Goal: Information Seeking & Learning: Learn about a topic

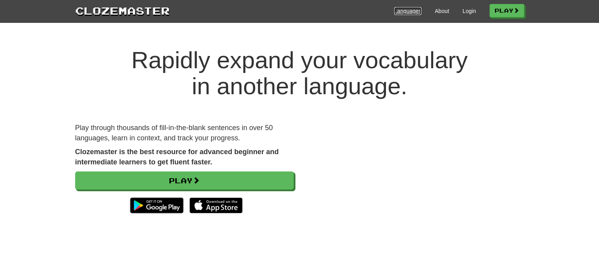
click at [401, 11] on link "Languages" at bounding box center [407, 11] width 27 height 8
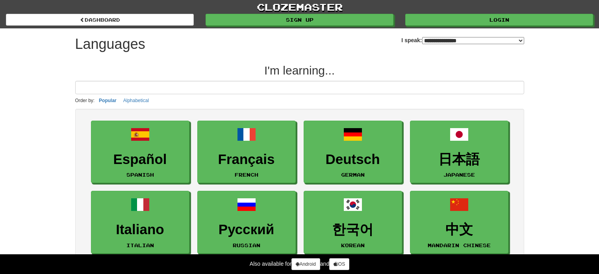
select select "*******"
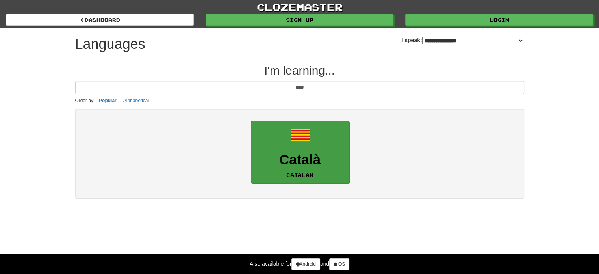
type input "****"
click at [315, 148] on link "Català Catalan" at bounding box center [300, 152] width 98 height 63
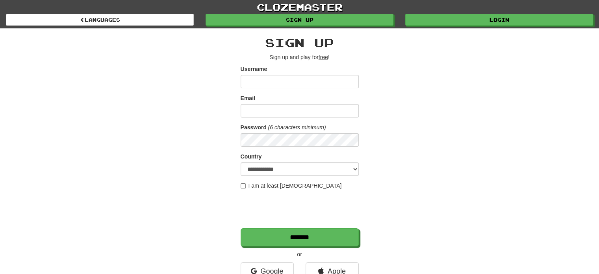
click at [304, 81] on input "Username" at bounding box center [300, 81] width 118 height 13
type input "******"
click at [283, 114] on input "Email" at bounding box center [300, 110] width 118 height 13
type input "**********"
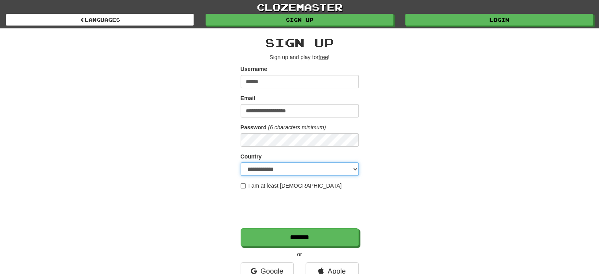
select select "**"
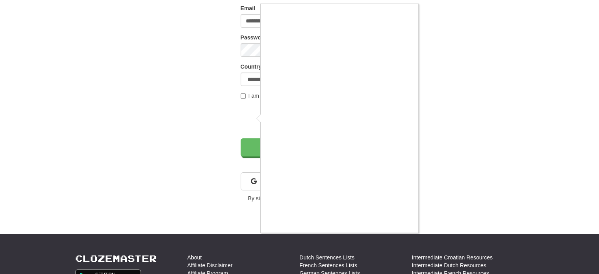
scroll to position [94, 0]
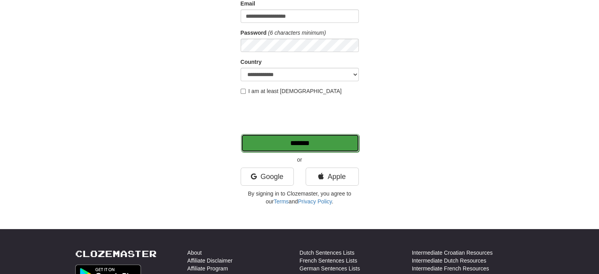
click at [287, 147] on input "*******" at bounding box center [300, 143] width 118 height 18
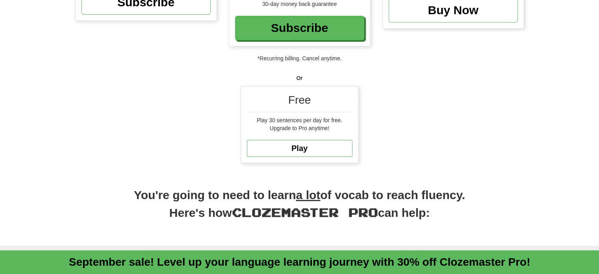
scroll to position [207, 0]
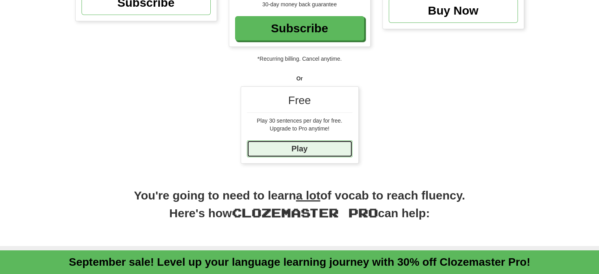
click at [304, 152] on link "Play" at bounding box center [300, 148] width 106 height 17
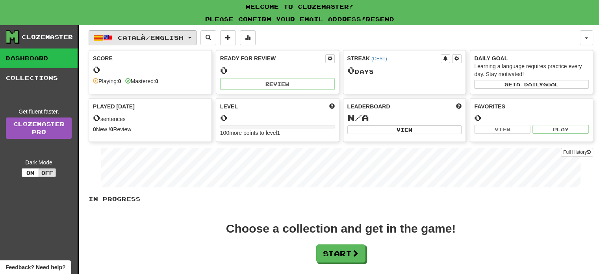
click at [194, 41] on button "Català / English" at bounding box center [143, 37] width 108 height 15
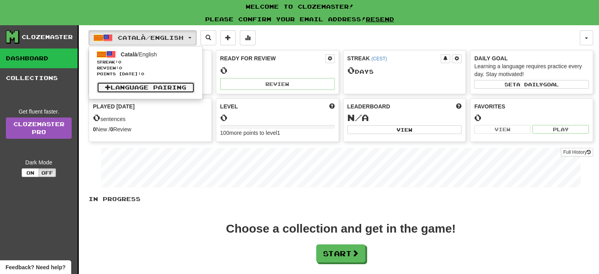
click at [143, 89] on link "Language Pairing" at bounding box center [146, 87] width 98 height 11
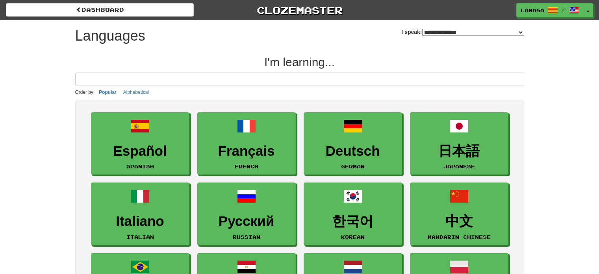
select select "*******"
click at [589, 9] on button "Toggle Dropdown" at bounding box center [588, 11] width 10 height 14
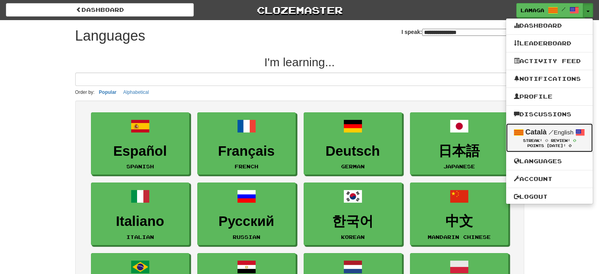
click at [576, 135] on span at bounding box center [579, 132] width 9 height 9
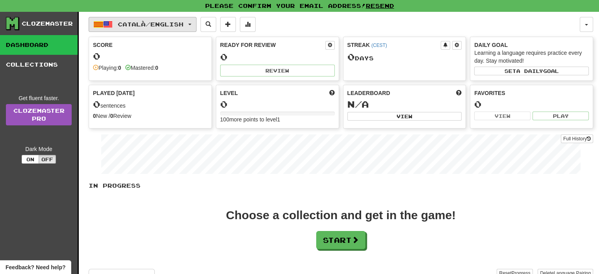
click at [196, 22] on button "Català / English" at bounding box center [143, 24] width 108 height 15
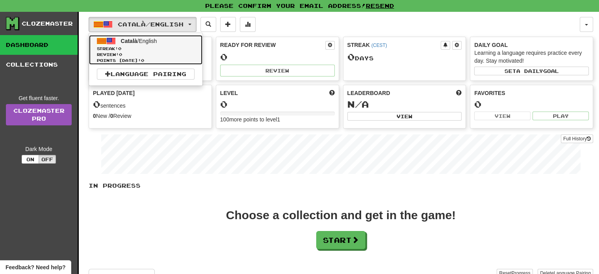
click at [152, 53] on span "Review: 0" at bounding box center [146, 55] width 98 height 6
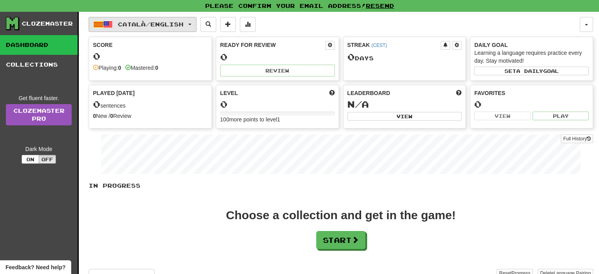
click at [196, 23] on button "Català / English" at bounding box center [143, 24] width 108 height 15
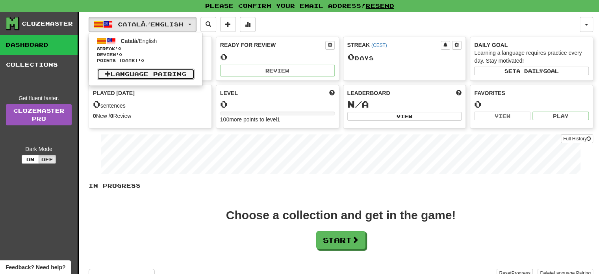
click at [144, 72] on link "Language Pairing" at bounding box center [146, 74] width 98 height 11
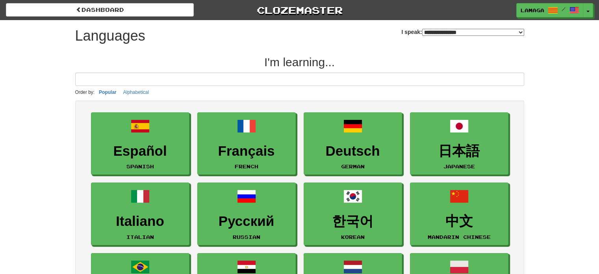
click at [521, 30] on select "**********" at bounding box center [473, 32] width 102 height 7
select select "*******"
click at [422, 29] on select "**********" at bounding box center [473, 32] width 102 height 7
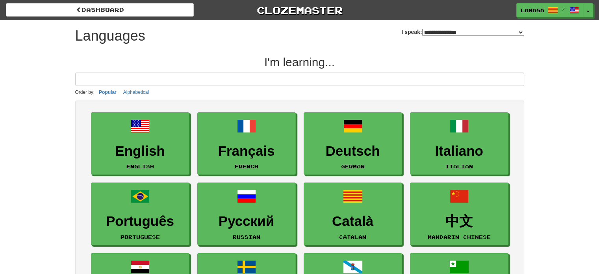
drag, startPoint x: 488, startPoint y: 60, endPoint x: 545, endPoint y: 66, distance: 57.4
click at [545, 66] on div "**********" at bounding box center [299, 239] width 599 height 479
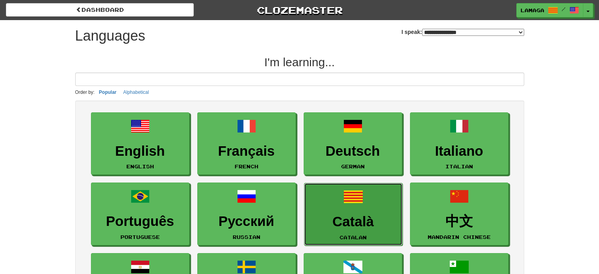
click at [323, 209] on link "Català Catalan" at bounding box center [353, 214] width 98 height 63
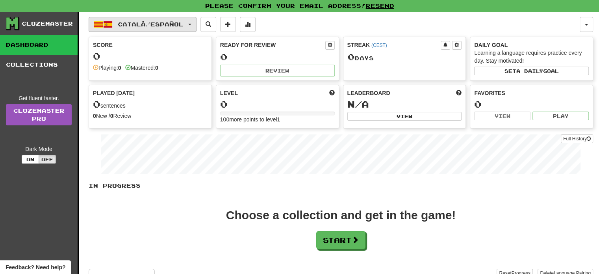
click at [191, 19] on button "Català / Español" at bounding box center [143, 24] width 108 height 15
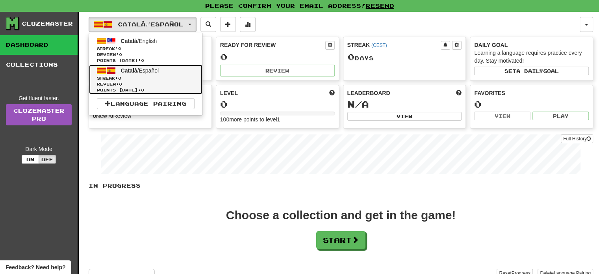
click at [167, 69] on link "Català / Español Streak: 0 Review: 0 Points [DATE]: 0" at bounding box center [145, 80] width 113 height 30
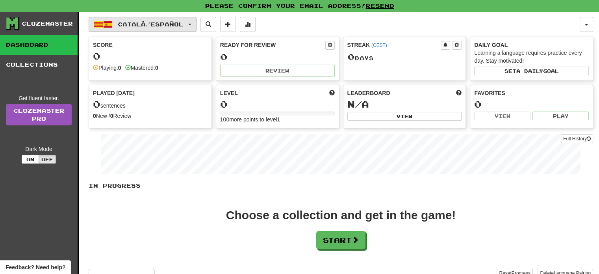
click at [177, 24] on span "Català / Español" at bounding box center [151, 24] width 66 height 7
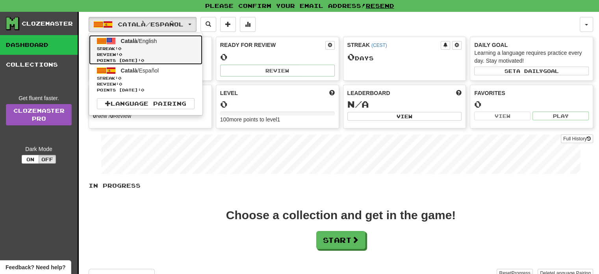
click at [157, 42] on span "Català / English" at bounding box center [139, 41] width 36 height 6
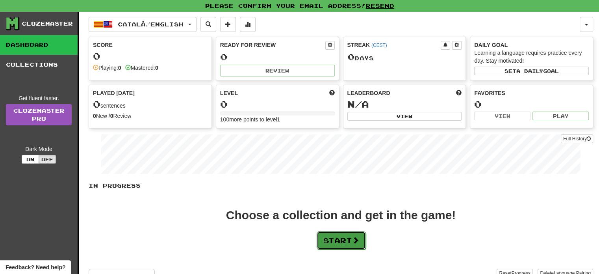
click at [346, 242] on button "Start" at bounding box center [341, 240] width 49 height 18
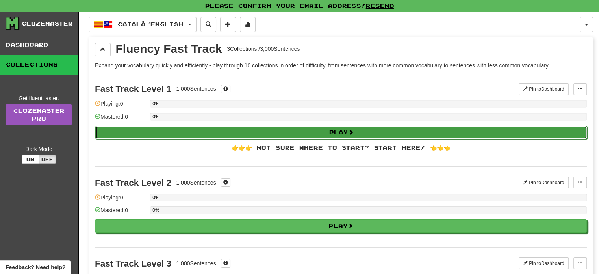
click at [379, 130] on button "Play" at bounding box center [341, 132] width 492 height 13
select select "**"
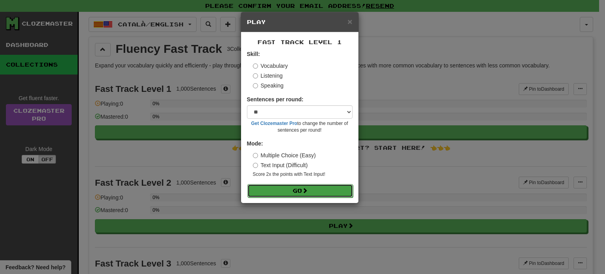
click at [278, 191] on button "Go" at bounding box center [300, 190] width 106 height 13
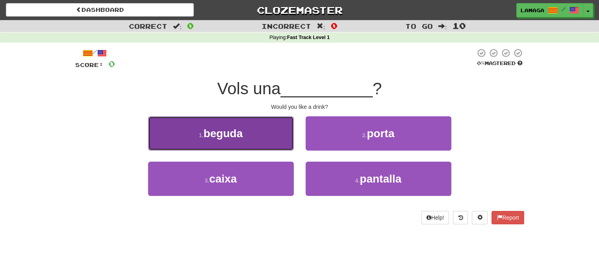
click at [274, 136] on button "1 . beguda" at bounding box center [221, 133] width 146 height 34
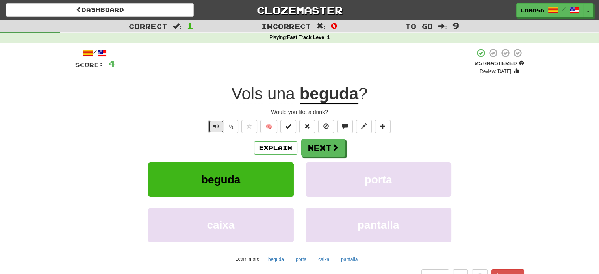
click at [217, 126] on span "Text-to-speech controls" at bounding box center [216, 126] width 6 height 6
click at [323, 152] on button "Next" at bounding box center [324, 148] width 44 height 18
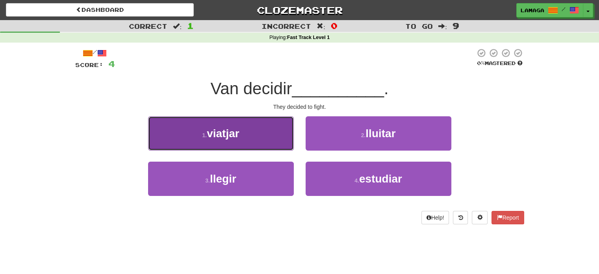
click at [222, 122] on button "1 . viatjar" at bounding box center [221, 133] width 146 height 34
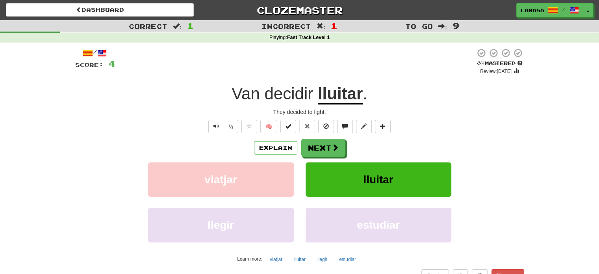
click at [338, 97] on u "lluitar" at bounding box center [340, 94] width 45 height 20
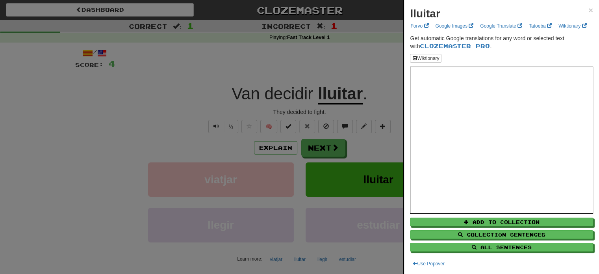
click at [358, 147] on div at bounding box center [299, 137] width 599 height 274
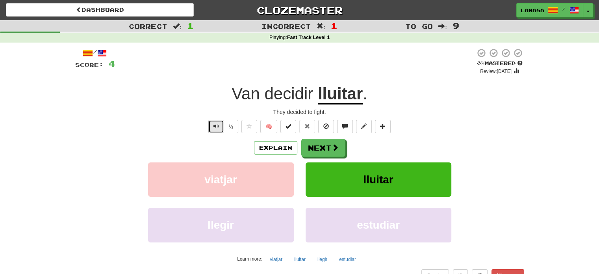
click at [217, 124] on span "Text-to-speech controls" at bounding box center [216, 126] width 6 height 6
click at [320, 145] on button "Next" at bounding box center [324, 148] width 44 height 18
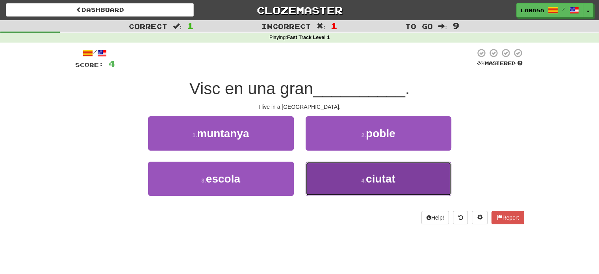
click at [373, 183] on span "ciutat" at bounding box center [381, 178] width 30 height 12
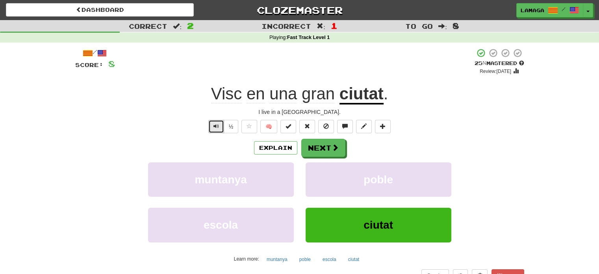
click at [219, 127] on span "Text-to-speech controls" at bounding box center [216, 126] width 6 height 6
click at [326, 148] on button "Next" at bounding box center [324, 148] width 44 height 18
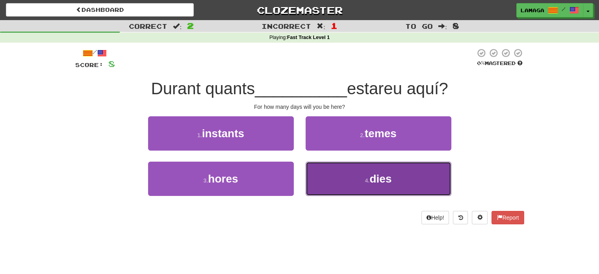
click at [398, 178] on button "4 . dies" at bounding box center [379, 178] width 146 height 34
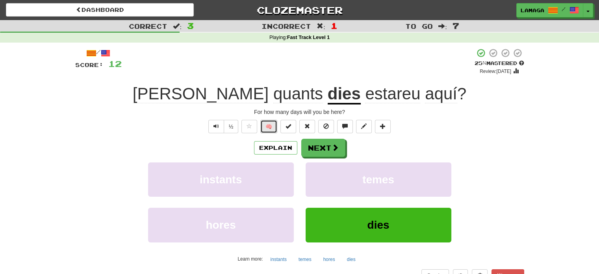
click at [265, 128] on button "🧠" at bounding box center [268, 126] width 17 height 13
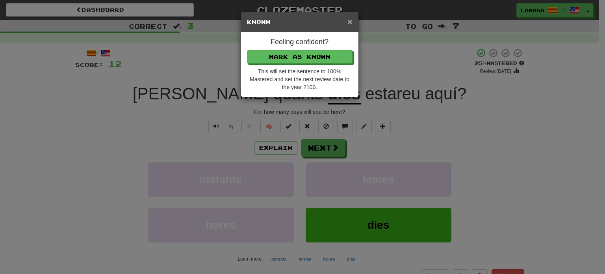
click at [348, 23] on span "×" at bounding box center [349, 21] width 5 height 9
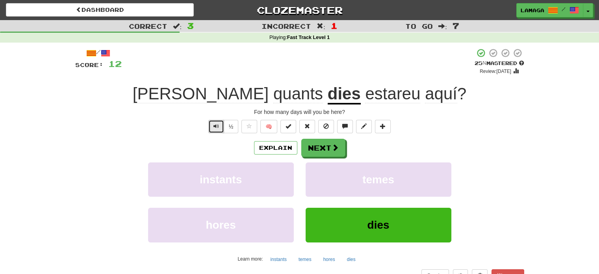
click at [215, 126] on span "Text-to-speech controls" at bounding box center [216, 126] width 6 height 6
click at [309, 148] on button "Next" at bounding box center [324, 148] width 44 height 18
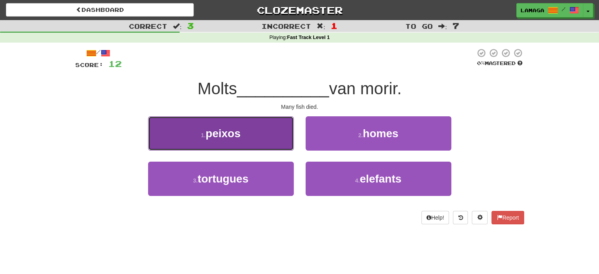
click at [252, 131] on button "1 . peixos" at bounding box center [221, 133] width 146 height 34
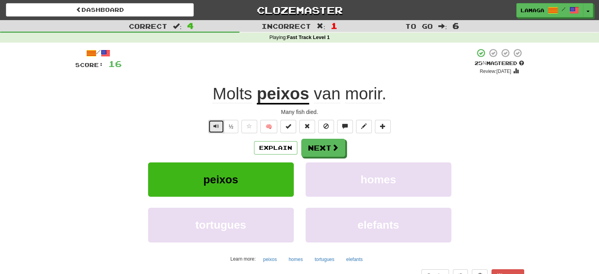
click at [214, 126] on span "Text-to-speech controls" at bounding box center [216, 126] width 6 height 6
click at [328, 146] on button "Next" at bounding box center [324, 148] width 44 height 18
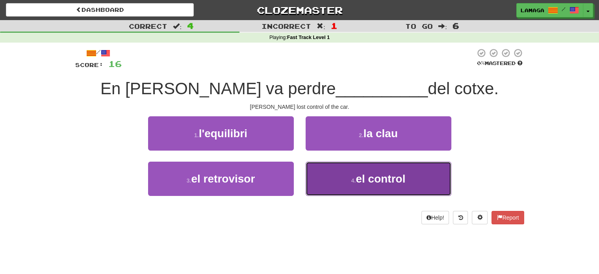
click at [385, 176] on span "el control" at bounding box center [381, 178] width 50 height 12
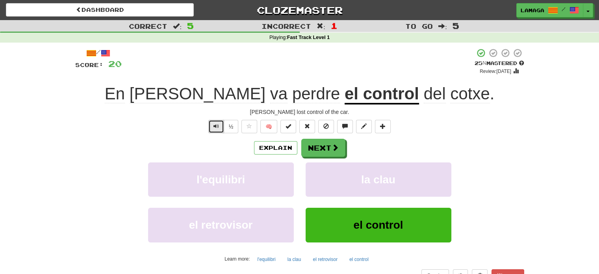
click at [215, 127] on span "Text-to-speech controls" at bounding box center [216, 126] width 6 height 6
click at [314, 147] on button "Next" at bounding box center [324, 148] width 44 height 18
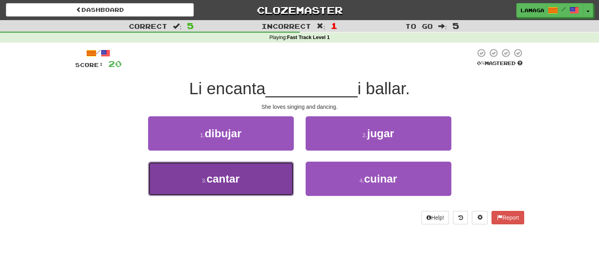
click at [252, 182] on button "3 . cantar" at bounding box center [221, 178] width 146 height 34
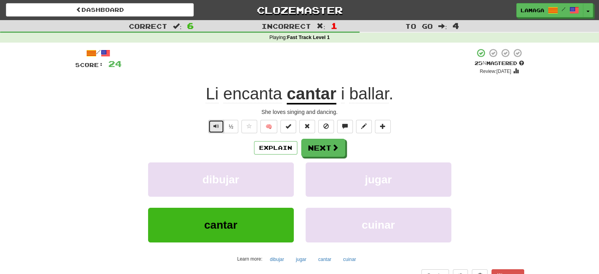
click at [213, 123] on span "Text-to-speech controls" at bounding box center [216, 126] width 6 height 6
click at [332, 151] on span at bounding box center [335, 147] width 7 height 7
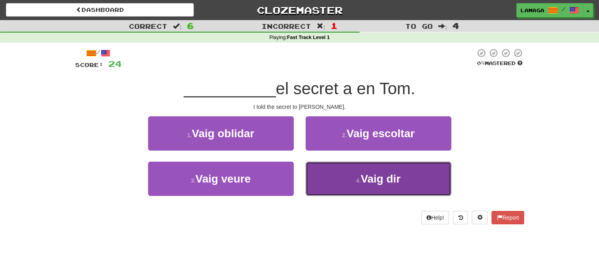
click at [373, 185] on button "4 . Vaig dir" at bounding box center [379, 178] width 146 height 34
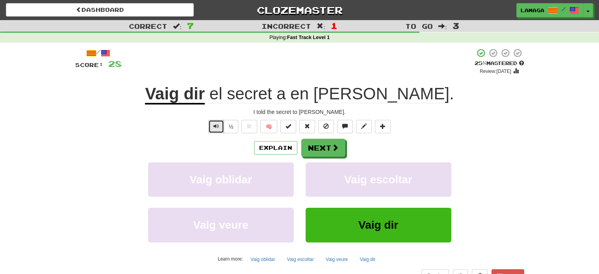
click at [215, 128] on span "Text-to-speech controls" at bounding box center [216, 126] width 6 height 6
click at [329, 154] on button "Next" at bounding box center [324, 148] width 44 height 18
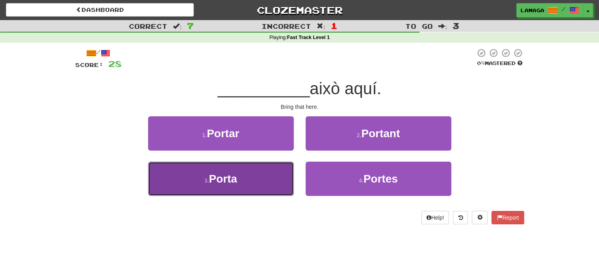
click at [244, 177] on button "3 . Porta" at bounding box center [221, 178] width 146 height 34
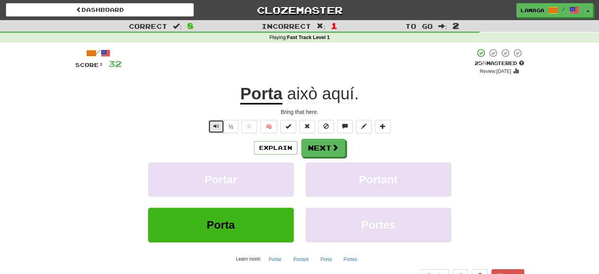
click at [217, 128] on span "Text-to-speech controls" at bounding box center [216, 126] width 6 height 6
click at [313, 148] on button "Next" at bounding box center [324, 148] width 44 height 18
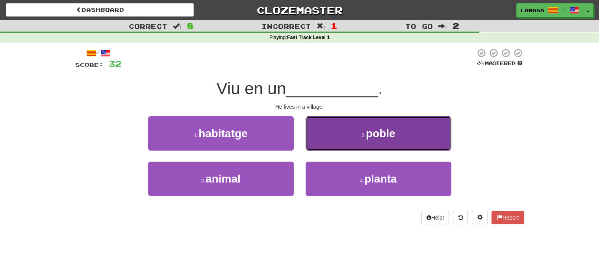
click at [348, 140] on button "2 . poble" at bounding box center [379, 133] width 146 height 34
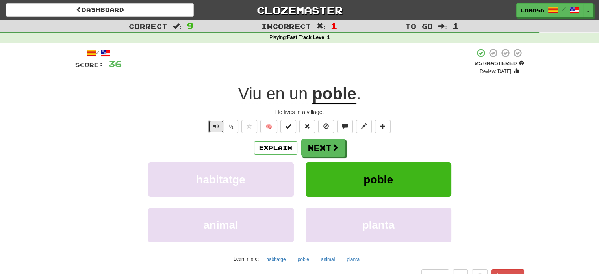
click at [214, 124] on span "Text-to-speech controls" at bounding box center [216, 126] width 6 height 6
click at [333, 146] on span at bounding box center [335, 147] width 7 height 7
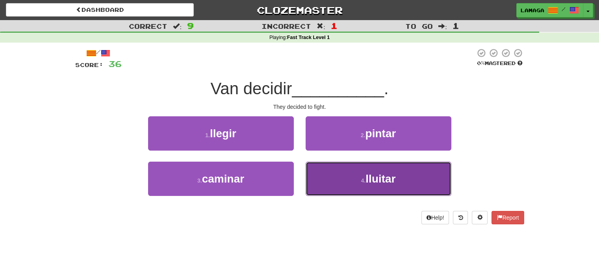
click at [357, 170] on button "4 . lluitar" at bounding box center [379, 178] width 146 height 34
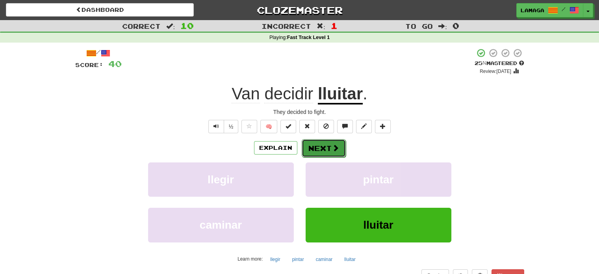
click at [315, 145] on button "Next" at bounding box center [324, 148] width 44 height 18
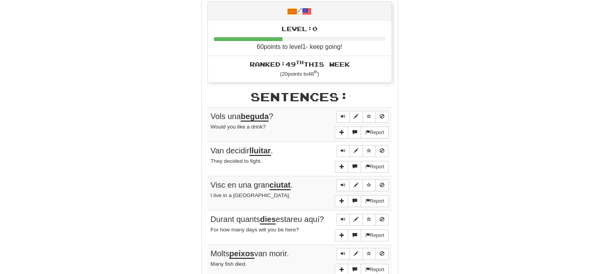
scroll to position [372, 0]
click at [340, 113] on button "Sentence controls" at bounding box center [342, 116] width 13 height 12
click at [343, 149] on span "Sentence controls" at bounding box center [343, 149] width 5 height 5
click at [346, 182] on button "Sentence controls" at bounding box center [342, 184] width 13 height 12
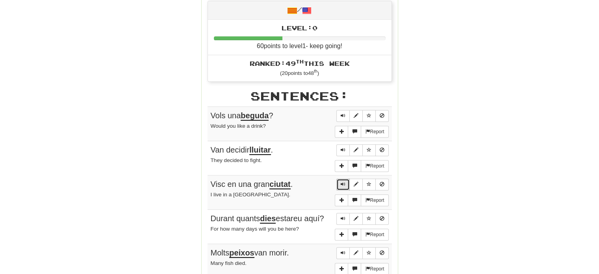
click at [346, 182] on button "Sentence controls" at bounding box center [342, 184] width 13 height 12
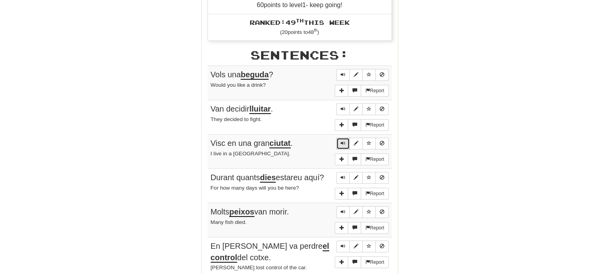
scroll to position [414, 0]
click at [341, 174] on span "Sentence controls" at bounding box center [343, 176] width 5 height 5
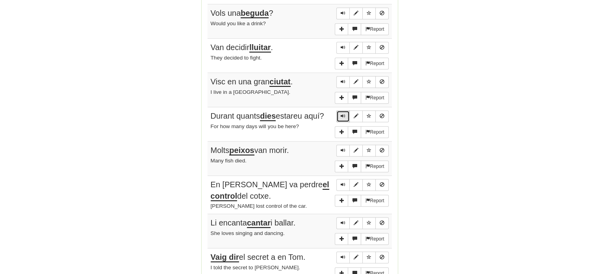
scroll to position [477, 0]
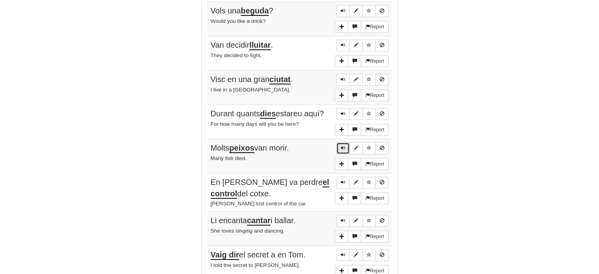
click at [345, 145] on span "Sentence controls" at bounding box center [343, 147] width 5 height 5
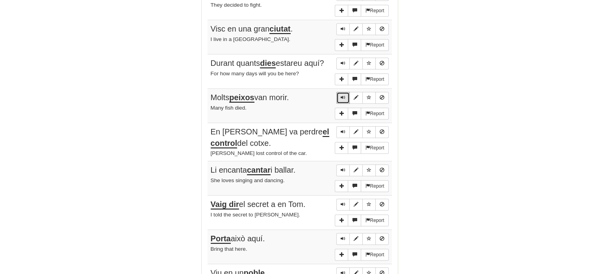
scroll to position [535, 0]
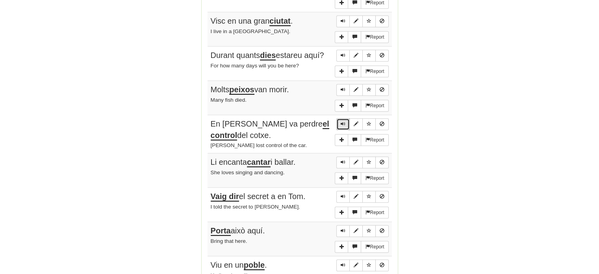
click at [345, 121] on span "Sentence controls" at bounding box center [343, 123] width 5 height 5
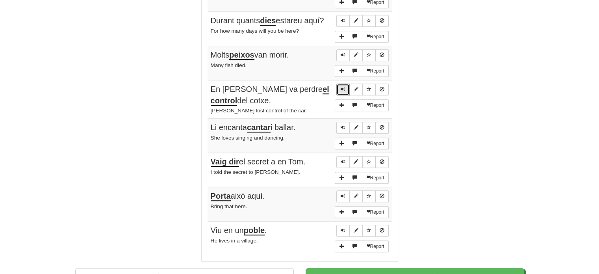
scroll to position [573, 0]
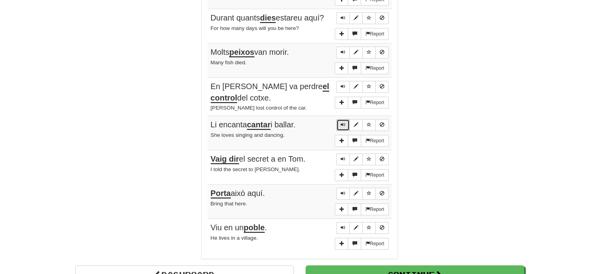
click at [343, 122] on span "Sentence controls" at bounding box center [343, 124] width 5 height 5
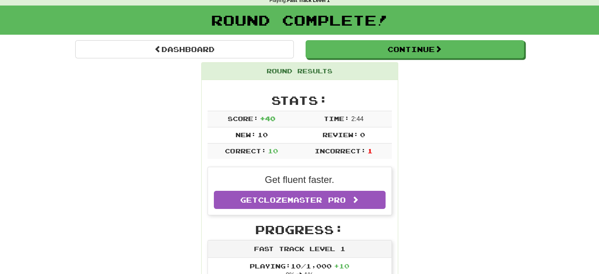
scroll to position [0, 0]
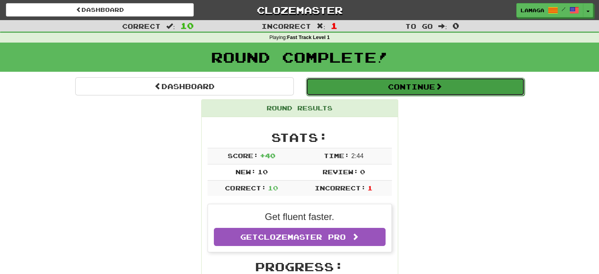
click at [320, 86] on button "Continue" at bounding box center [415, 87] width 219 height 18
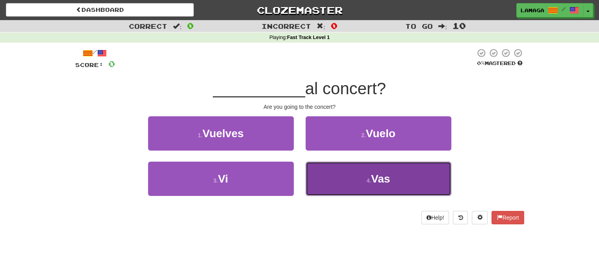
click at [396, 170] on button "4 . Vas" at bounding box center [379, 178] width 146 height 34
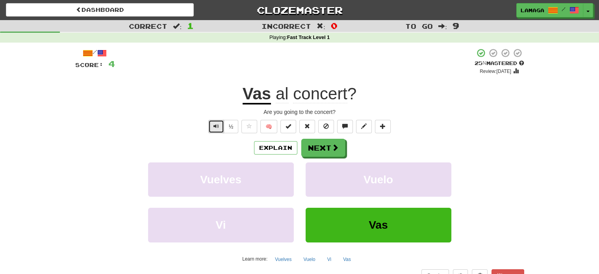
click at [220, 124] on button "Text-to-speech controls" at bounding box center [216, 126] width 16 height 13
click at [315, 146] on button "Next" at bounding box center [324, 148] width 44 height 18
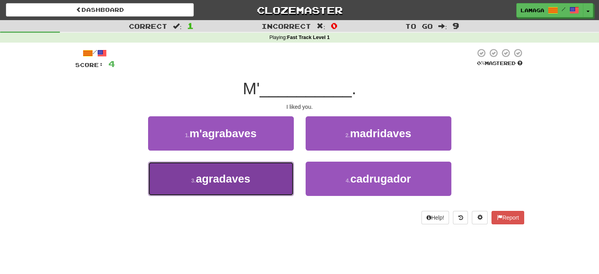
click at [230, 178] on span "agradaves" at bounding box center [223, 178] width 55 height 12
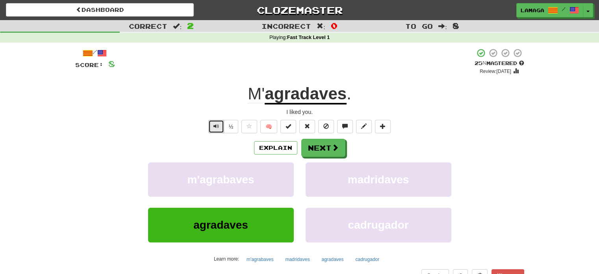
click at [218, 130] on button "Text-to-speech controls" at bounding box center [216, 126] width 16 height 13
click at [324, 145] on button "Next" at bounding box center [324, 148] width 44 height 18
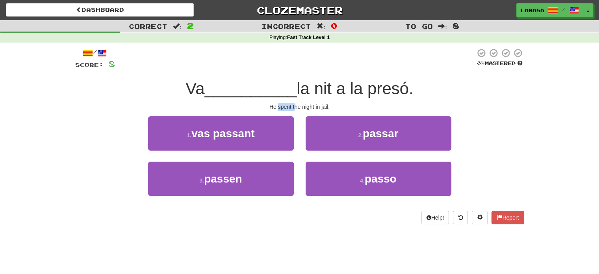
drag, startPoint x: 278, startPoint y: 107, endPoint x: 294, endPoint y: 107, distance: 16.5
click at [294, 107] on div "He spent the night in jail." at bounding box center [299, 107] width 449 height 8
copy div "spent t"
click at [347, 107] on div "He spent the night in jail." at bounding box center [299, 107] width 449 height 8
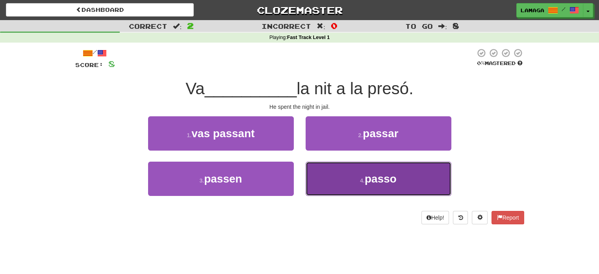
click at [345, 174] on button "4 . passo" at bounding box center [379, 178] width 146 height 34
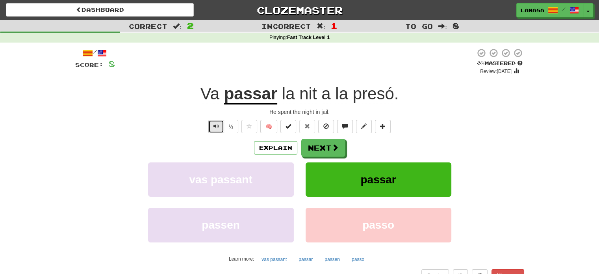
click at [218, 126] on span "Text-to-speech controls" at bounding box center [216, 126] width 6 height 6
click at [332, 144] on span at bounding box center [335, 147] width 7 height 7
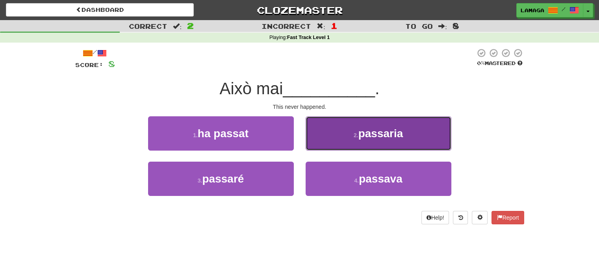
click at [337, 139] on button "2 . passaria" at bounding box center [379, 133] width 146 height 34
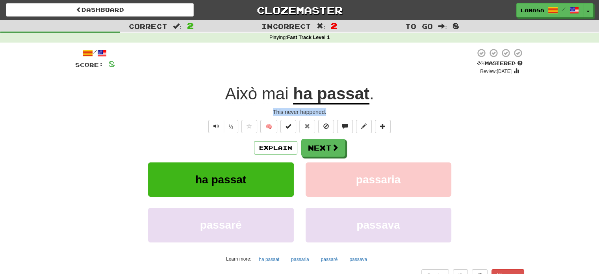
drag, startPoint x: 328, startPoint y: 113, endPoint x: 274, endPoint y: 112, distance: 53.9
click at [274, 112] on div "This never happened." at bounding box center [299, 112] width 449 height 8
copy div "This never happened."
click at [366, 78] on div "/ Score: 8 0 % Mastered Review: 2025-09-16 Això mai ha passat . This never happ…" at bounding box center [299, 165] width 449 height 234
click at [213, 123] on span "Text-to-speech controls" at bounding box center [216, 126] width 6 height 6
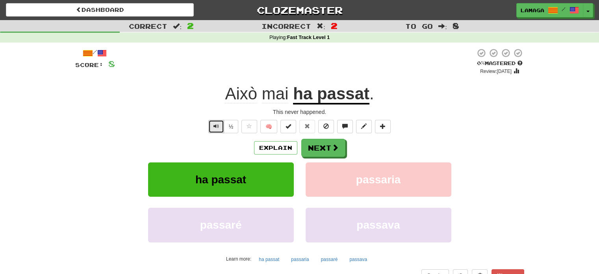
click at [213, 123] on span "Text-to-speech controls" at bounding box center [216, 126] width 6 height 6
click at [236, 96] on span "Això" at bounding box center [241, 93] width 32 height 19
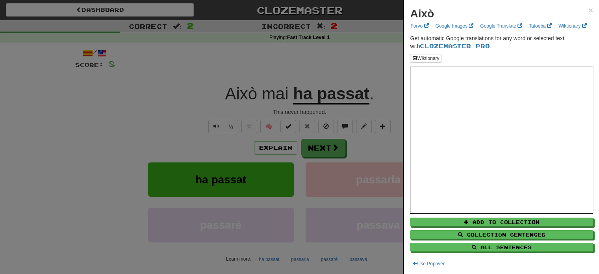
click at [283, 67] on div at bounding box center [299, 137] width 599 height 274
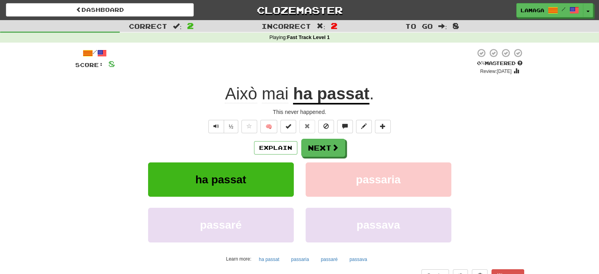
click at [272, 92] on span "mai" at bounding box center [275, 93] width 27 height 19
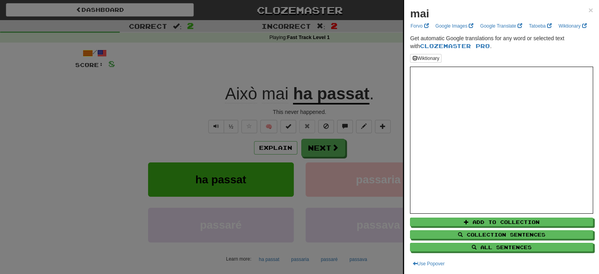
click at [193, 82] on div at bounding box center [299, 137] width 599 height 274
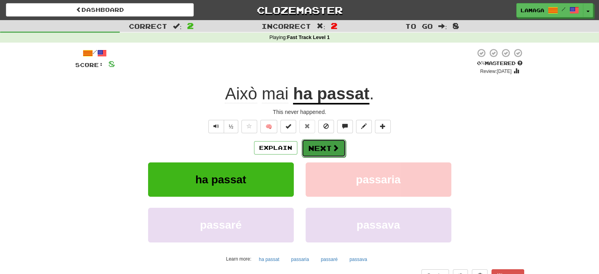
click at [312, 151] on button "Next" at bounding box center [324, 148] width 44 height 18
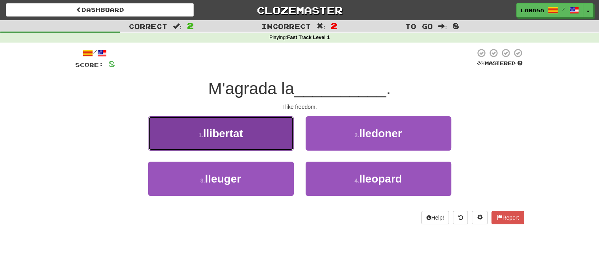
click at [236, 139] on span "llibertat" at bounding box center [223, 133] width 40 height 12
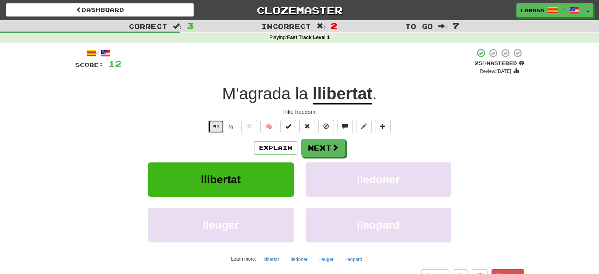
click at [209, 122] on button "Text-to-speech controls" at bounding box center [216, 126] width 16 height 13
click at [332, 141] on button "Next" at bounding box center [324, 148] width 44 height 18
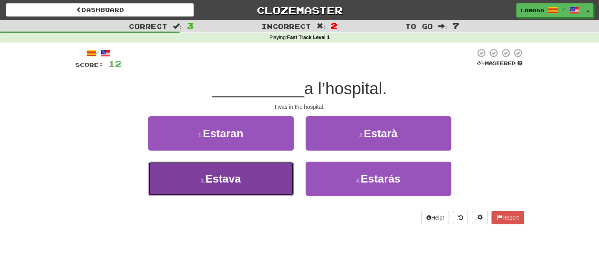
click at [265, 185] on button "3 . Estava" at bounding box center [221, 178] width 146 height 34
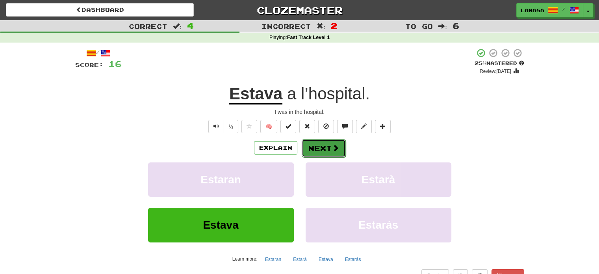
click at [310, 145] on button "Next" at bounding box center [324, 148] width 44 height 18
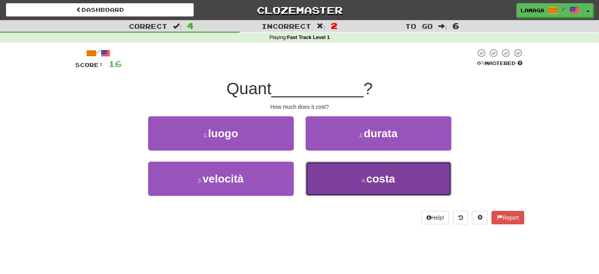
click at [370, 185] on button "4 . costa" at bounding box center [379, 178] width 146 height 34
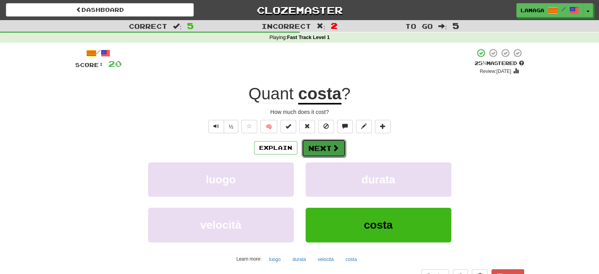
click at [317, 150] on button "Next" at bounding box center [324, 148] width 44 height 18
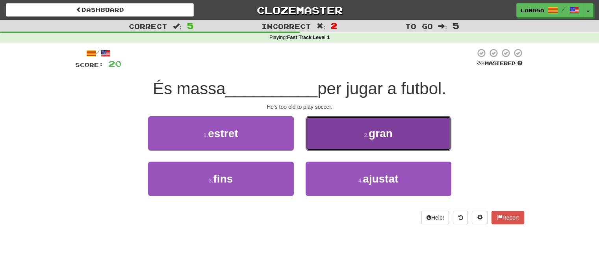
click at [409, 143] on button "2 . gran" at bounding box center [379, 133] width 146 height 34
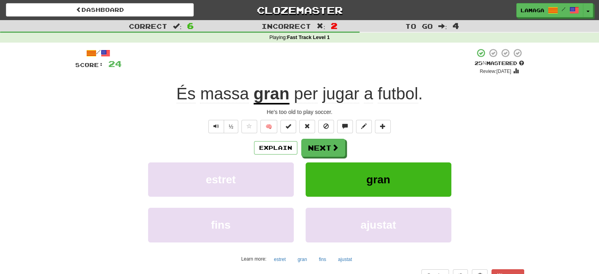
click at [217, 96] on span "massa" at bounding box center [224, 93] width 49 height 19
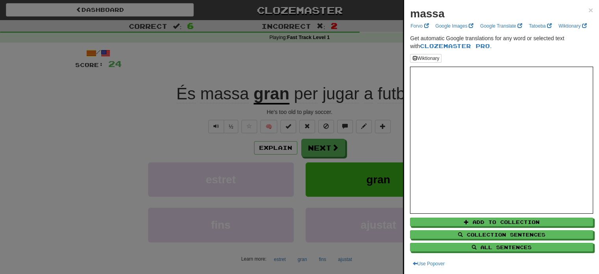
click at [319, 53] on div at bounding box center [299, 137] width 599 height 274
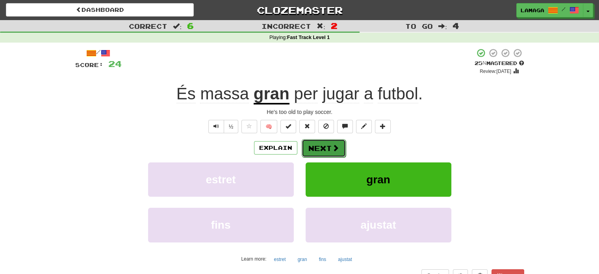
click at [321, 146] on button "Next" at bounding box center [324, 148] width 44 height 18
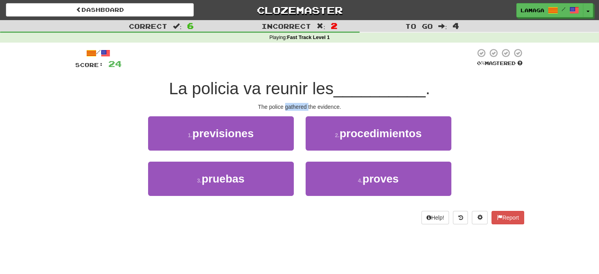
drag, startPoint x: 285, startPoint y: 106, endPoint x: 307, endPoint y: 108, distance: 22.5
click at [307, 108] on div "The police gathered the evidence." at bounding box center [299, 107] width 449 height 8
copy div "gathered"
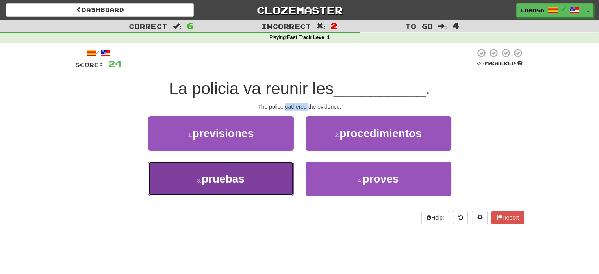
click at [250, 184] on button "3 . pruebas" at bounding box center [221, 178] width 146 height 34
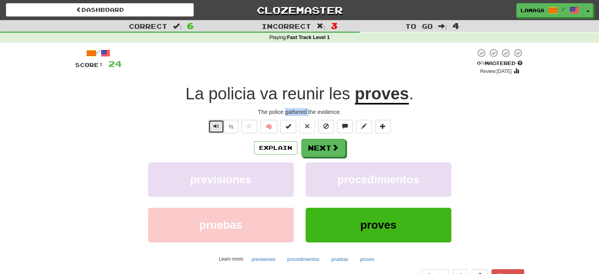
click at [216, 127] on span "Text-to-speech controls" at bounding box center [216, 126] width 6 height 6
click at [332, 148] on span at bounding box center [335, 147] width 7 height 7
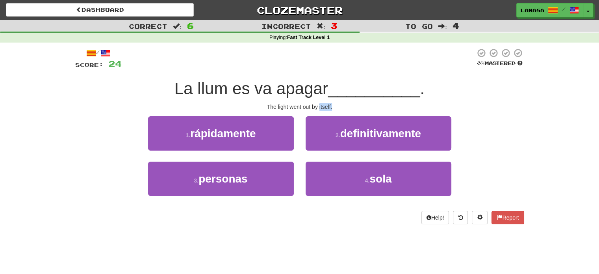
drag, startPoint x: 331, startPoint y: 105, endPoint x: 320, endPoint y: 104, distance: 11.4
click at [320, 104] on div "The light went out by itself." at bounding box center [299, 107] width 449 height 8
copy div "itself."
click at [209, 91] on span "La llum es va apagar" at bounding box center [251, 88] width 154 height 19
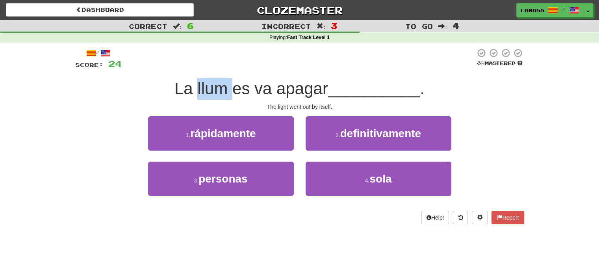
click at [209, 91] on span "La llum es va apagar" at bounding box center [251, 88] width 154 height 19
drag, startPoint x: 269, startPoint y: 106, endPoint x: 343, endPoint y: 109, distance: 74.5
click at [343, 109] on div "The light went out by itself." at bounding box center [299, 107] width 449 height 8
drag, startPoint x: 267, startPoint y: 105, endPoint x: 332, endPoint y: 111, distance: 65.6
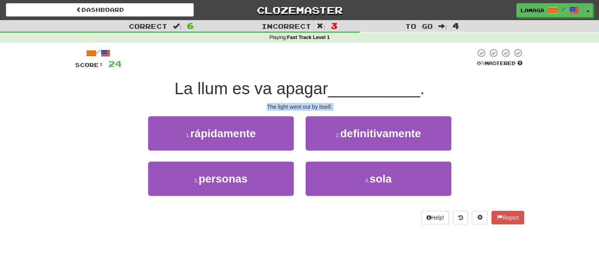
click at [332, 111] on div "/ Score: 24 0 % Mastered La llum es va apagar __________ . The light went out b…" at bounding box center [299, 136] width 449 height 176
copy div "The light went out by itself."
click at [429, 64] on div at bounding box center [299, 59] width 354 height 22
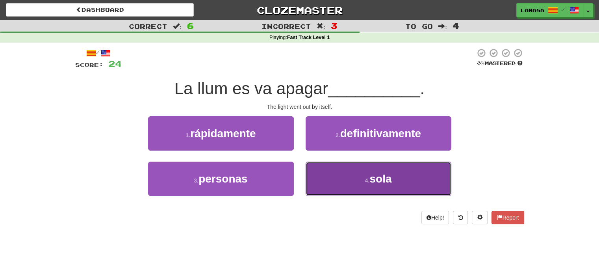
click at [380, 173] on span "sola" at bounding box center [380, 178] width 22 height 12
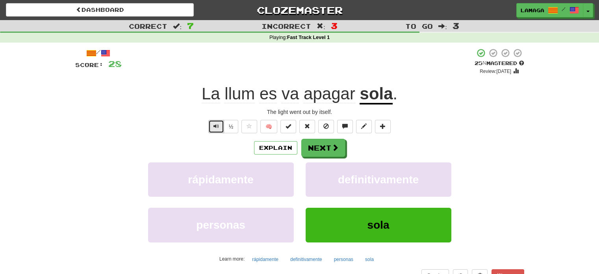
click at [213, 129] on button "Text-to-speech controls" at bounding box center [216, 126] width 16 height 13
click at [320, 145] on button "Next" at bounding box center [324, 148] width 44 height 18
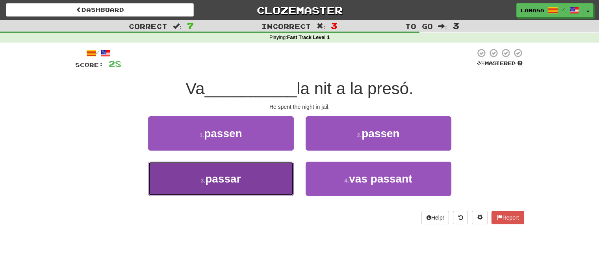
click at [268, 172] on button "3 . passar" at bounding box center [221, 178] width 146 height 34
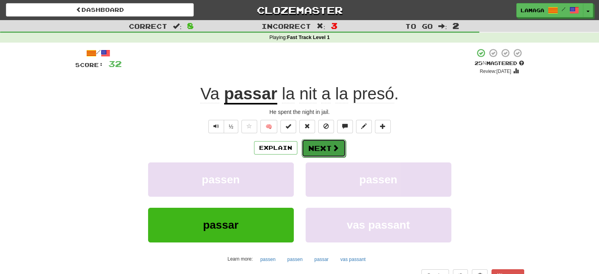
click at [321, 147] on button "Next" at bounding box center [324, 148] width 44 height 18
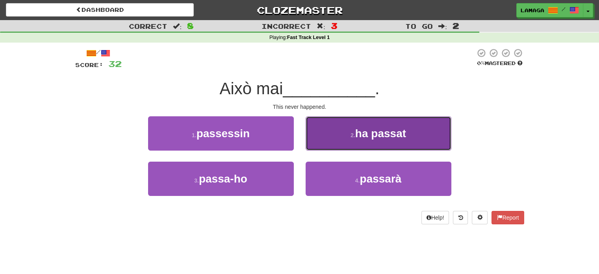
click at [374, 126] on button "2 . ha passat" at bounding box center [379, 133] width 146 height 34
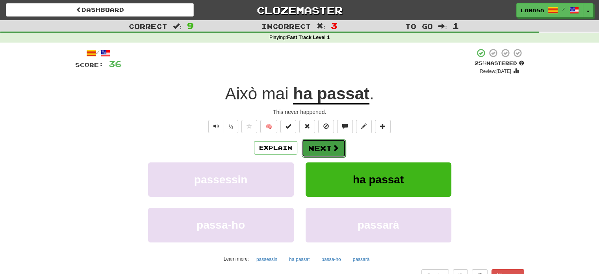
click at [321, 146] on button "Next" at bounding box center [324, 148] width 44 height 18
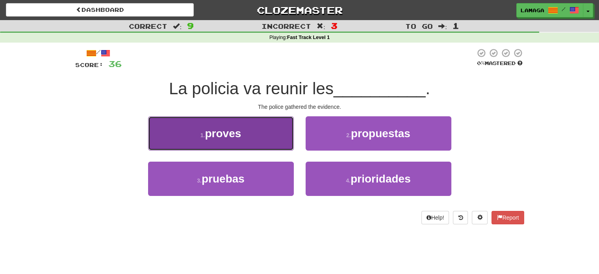
click at [260, 133] on button "1 . proves" at bounding box center [221, 133] width 146 height 34
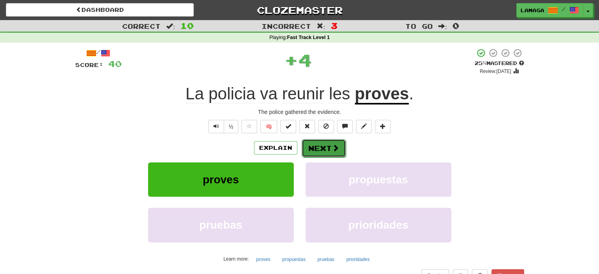
click at [320, 148] on button "Next" at bounding box center [324, 148] width 44 height 18
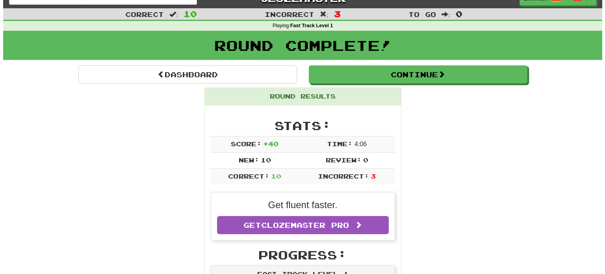
scroll to position [11, 0]
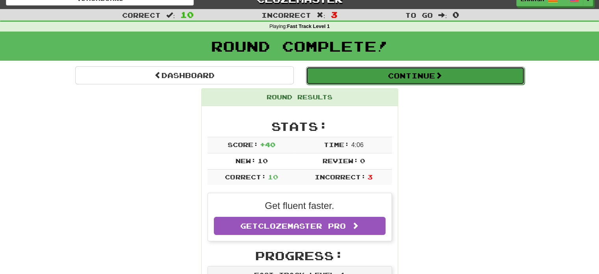
click at [422, 78] on button "Continue" at bounding box center [415, 76] width 219 height 18
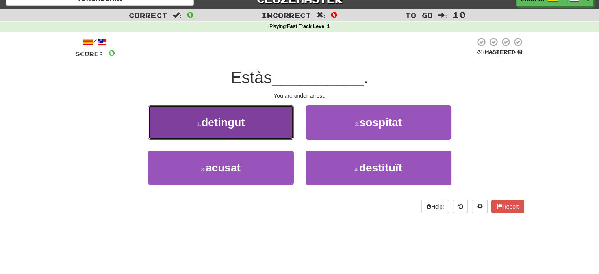
click at [252, 124] on button "1 . detingut" at bounding box center [221, 122] width 146 height 34
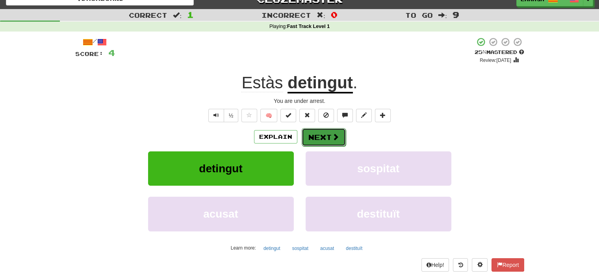
click at [328, 143] on button "Next" at bounding box center [324, 137] width 44 height 18
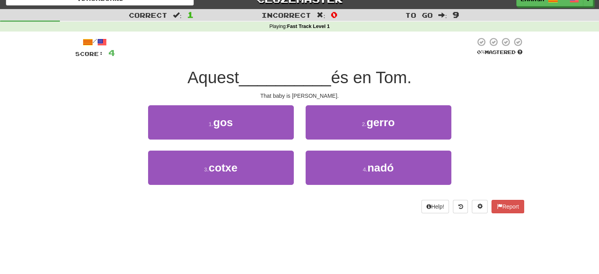
click at [202, 83] on span "Aquest" at bounding box center [213, 77] width 52 height 19
click at [213, 78] on span "Aquest" at bounding box center [213, 77] width 52 height 19
click at [187, 75] on span "Aquest" at bounding box center [213, 77] width 52 height 19
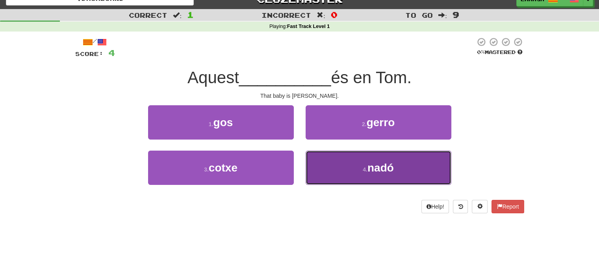
click at [376, 162] on span "nadó" at bounding box center [380, 167] width 26 height 12
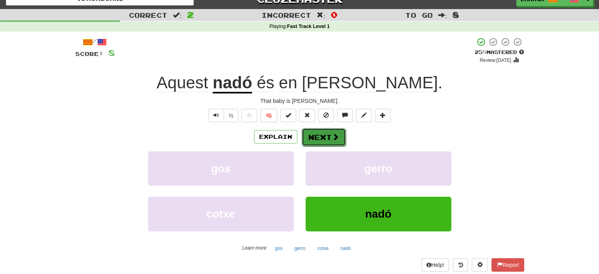
click at [316, 139] on button "Next" at bounding box center [324, 137] width 44 height 18
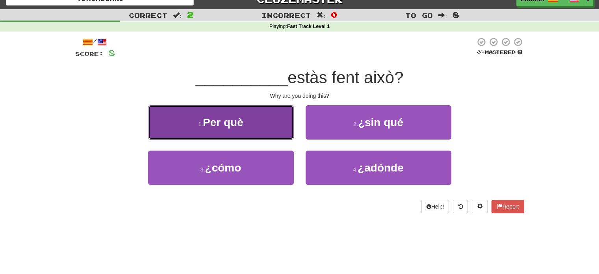
click at [238, 130] on button "1 . Per què" at bounding box center [221, 122] width 146 height 34
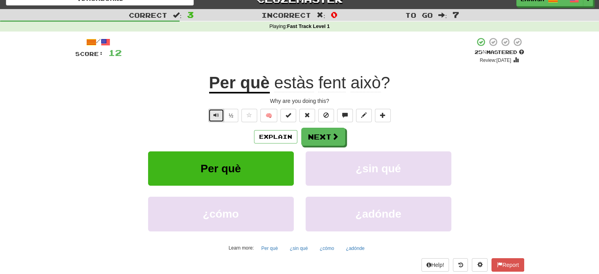
click at [213, 112] on span "Text-to-speech controls" at bounding box center [216, 115] width 6 height 6
click at [332, 135] on span at bounding box center [335, 136] width 7 height 7
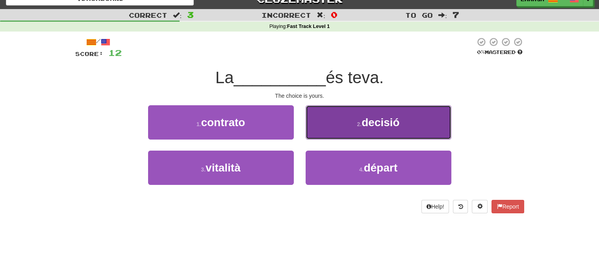
click at [354, 121] on button "2 . decisió" at bounding box center [379, 122] width 146 height 34
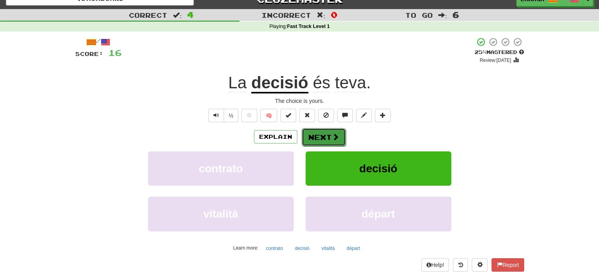
click at [317, 140] on button "Next" at bounding box center [324, 137] width 44 height 18
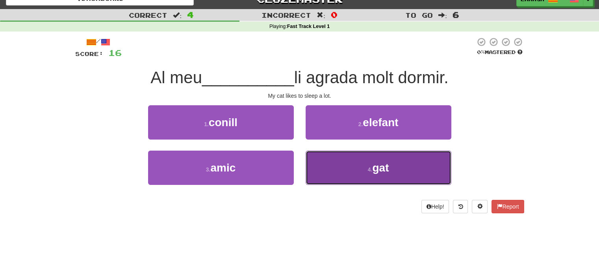
click at [378, 172] on span "gat" at bounding box center [380, 167] width 17 height 12
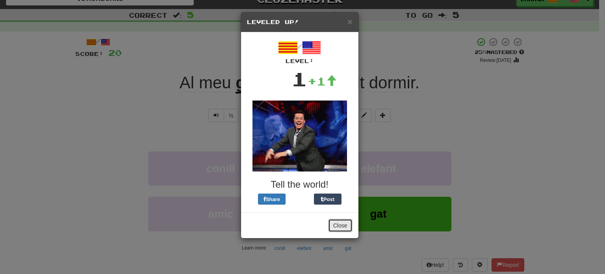
click at [338, 226] on button "Close" at bounding box center [340, 225] width 24 height 13
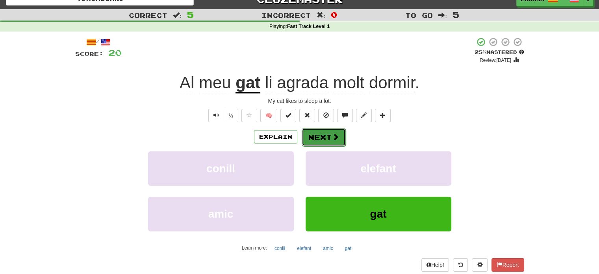
click at [317, 135] on button "Next" at bounding box center [324, 137] width 44 height 18
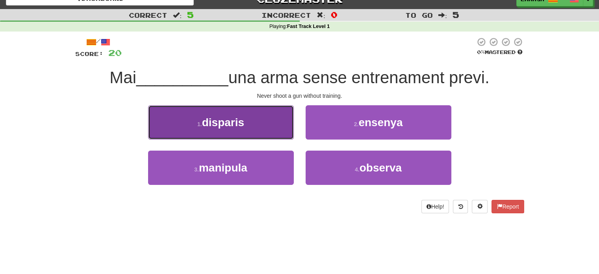
click at [248, 121] on button "1 . disparis" at bounding box center [221, 122] width 146 height 34
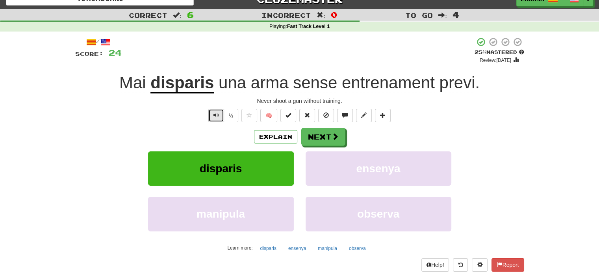
click at [221, 117] on button "Text-to-speech controls" at bounding box center [216, 115] width 16 height 13
click at [323, 137] on button "Next" at bounding box center [324, 137] width 44 height 18
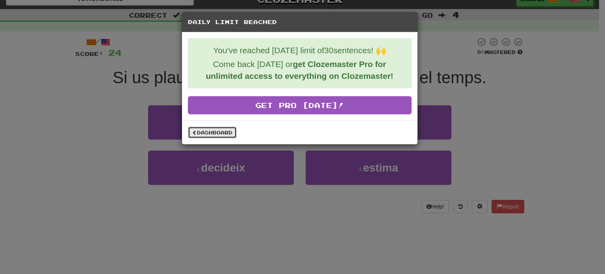
click at [219, 131] on link "Dashboard" at bounding box center [212, 132] width 49 height 12
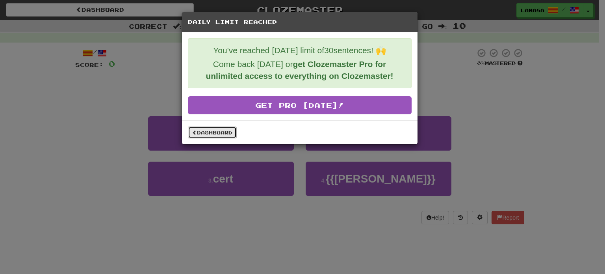
click at [213, 132] on link "Dashboard" at bounding box center [212, 132] width 49 height 12
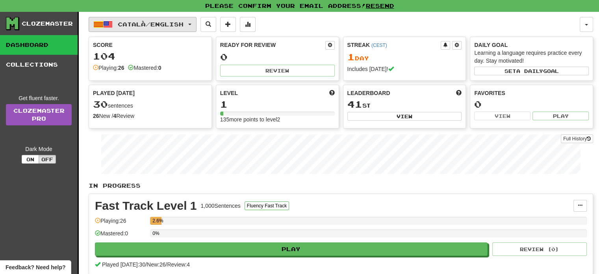
click at [151, 25] on span "Català / English" at bounding box center [151, 24] width 66 height 7
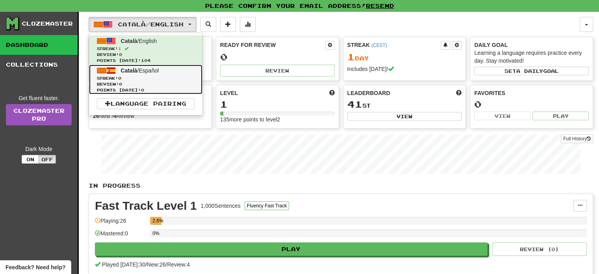
drag, startPoint x: 163, startPoint y: 88, endPoint x: 102, endPoint y: 82, distance: 62.1
drag, startPoint x: 102, startPoint y: 82, endPoint x: 170, endPoint y: 72, distance: 69.5
click at [170, 72] on link "Català / Español Streak: 0 Review: 0 Points today: 0" at bounding box center [145, 80] width 113 height 30
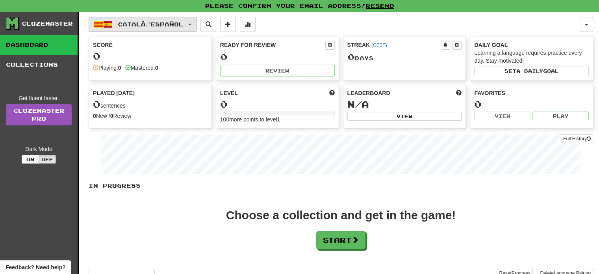
click at [196, 22] on button "Català / Español" at bounding box center [143, 24] width 108 height 15
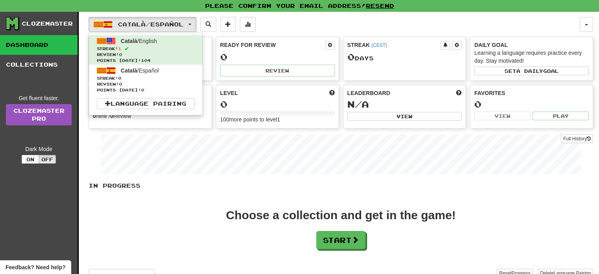
click at [304, 24] on div "Català / Español Català / English Streak: 1 Review: 0 Points [DATE]: 104 Català…" at bounding box center [334, 24] width 491 height 15
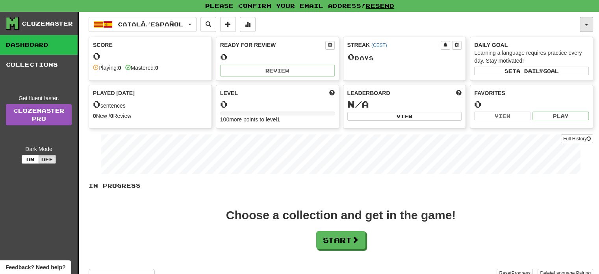
click at [585, 24] on span "button" at bounding box center [586, 25] width 3 height 2
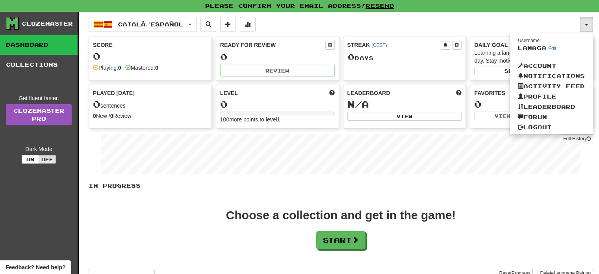
click at [288, 23] on div "Català / Español Català / English Streak: 1 Review: 0 Points [DATE]: 104 Català…" at bounding box center [334, 24] width 491 height 15
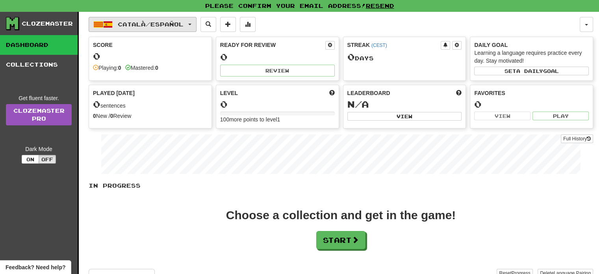
click at [191, 24] on span "button" at bounding box center [189, 25] width 3 height 2
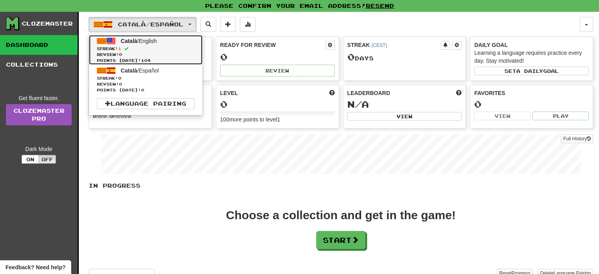
click at [143, 50] on span "Streak: 1" at bounding box center [146, 49] width 98 height 6
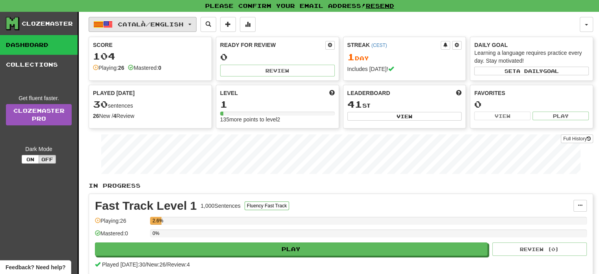
click at [195, 20] on button "Català / English" at bounding box center [143, 24] width 108 height 15
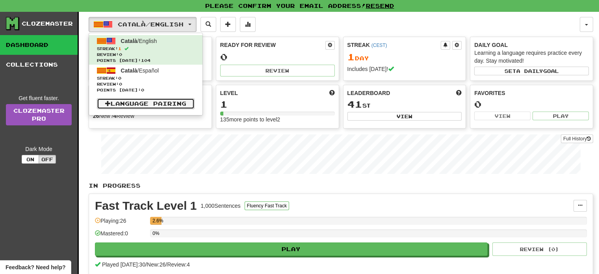
click at [140, 103] on link "Language Pairing" at bounding box center [146, 103] width 98 height 11
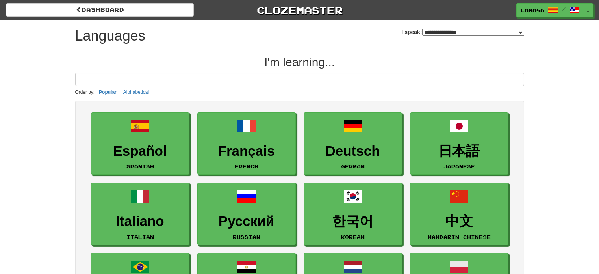
select select "*******"
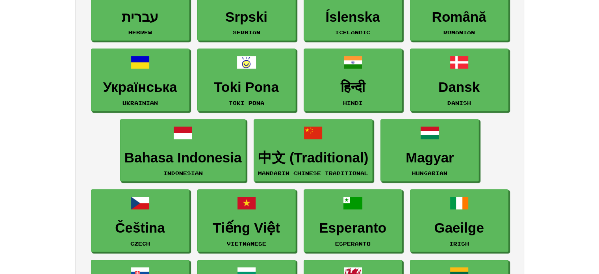
scroll to position [556, 0]
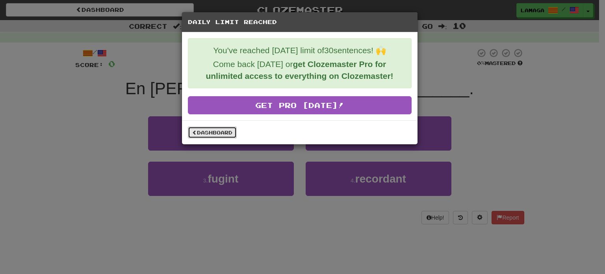
click at [202, 132] on link "Dashboard" at bounding box center [212, 132] width 49 height 12
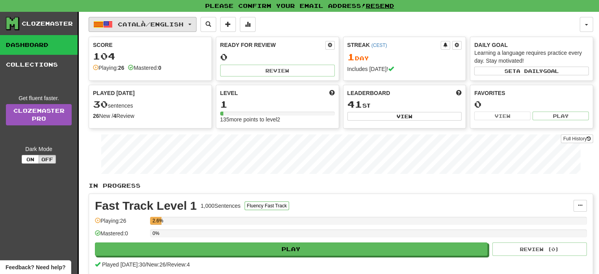
click at [193, 21] on button "Català / English" at bounding box center [143, 24] width 108 height 15
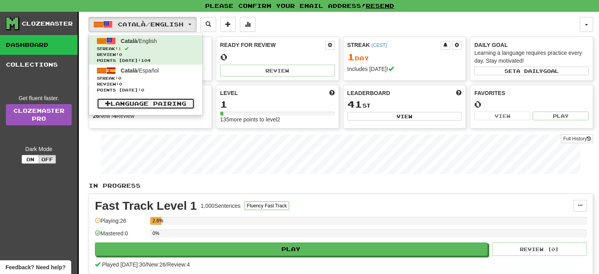
click at [143, 105] on link "Language Pairing" at bounding box center [146, 103] width 98 height 11
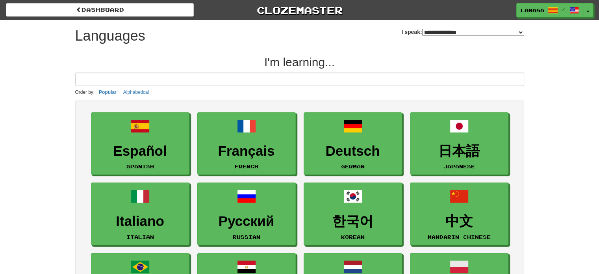
click at [521, 32] on select "**********" at bounding box center [473, 32] width 102 height 7
select select "*******"
click at [422, 29] on select "**********" at bounding box center [473, 32] width 102 height 7
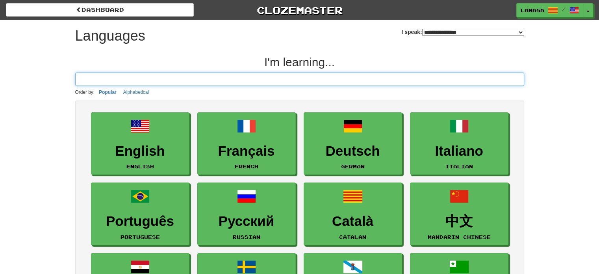
click at [370, 82] on input at bounding box center [299, 78] width 449 height 13
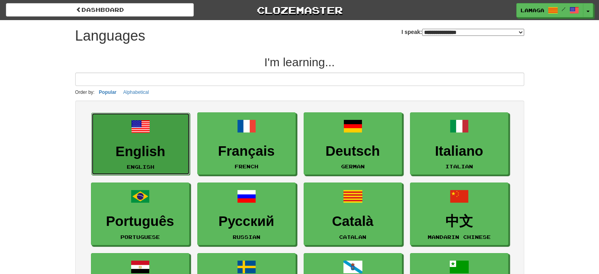
click at [130, 153] on h3 "English" at bounding box center [141, 151] width 90 height 15
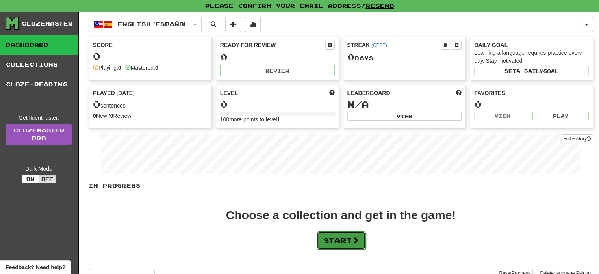
click at [334, 236] on button "Start" at bounding box center [341, 240] width 49 height 18
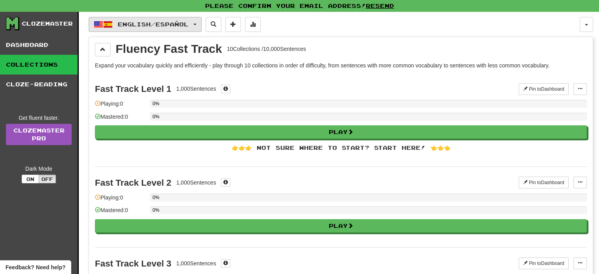
click at [196, 24] on span "button" at bounding box center [194, 25] width 3 height 2
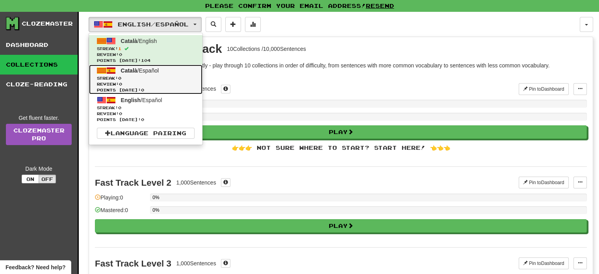
click at [164, 77] on span "Streak: 0" at bounding box center [146, 78] width 98 height 6
